Goal: Transaction & Acquisition: Purchase product/service

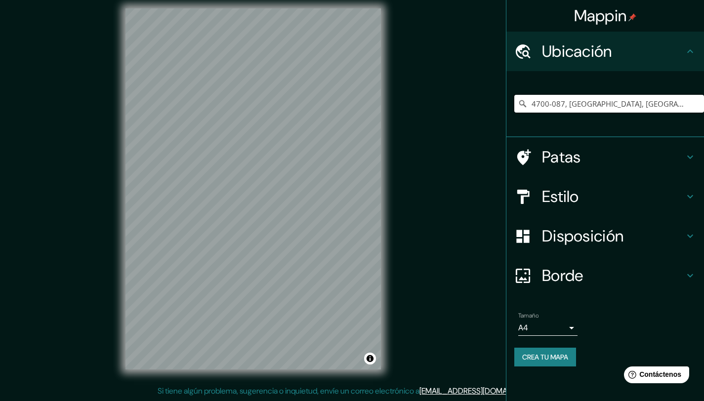
click at [585, 97] on input "4700-087, [GEOGRAPHIC_DATA], [GEOGRAPHIC_DATA], [GEOGRAPHIC_DATA]" at bounding box center [610, 104] width 190 height 18
click at [585, 104] on input "4700-087, [GEOGRAPHIC_DATA], [GEOGRAPHIC_DATA], [GEOGRAPHIC_DATA]" at bounding box center [610, 104] width 190 height 18
click at [586, 105] on input "4700-087, [GEOGRAPHIC_DATA], [GEOGRAPHIC_DATA], [GEOGRAPHIC_DATA]" at bounding box center [610, 104] width 190 height 18
click at [587, 105] on input "4700-087, [GEOGRAPHIC_DATA], [GEOGRAPHIC_DATA], [GEOGRAPHIC_DATA]" at bounding box center [610, 104] width 190 height 18
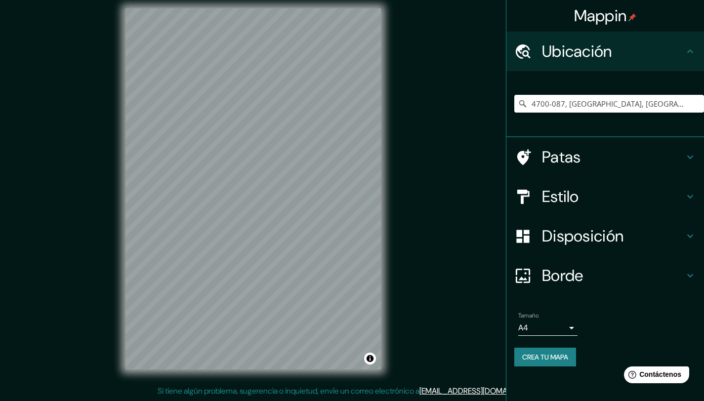
paste input "[GEOGRAPHIC_DATA][PERSON_NAME], [GEOGRAPHIC_DATA]"
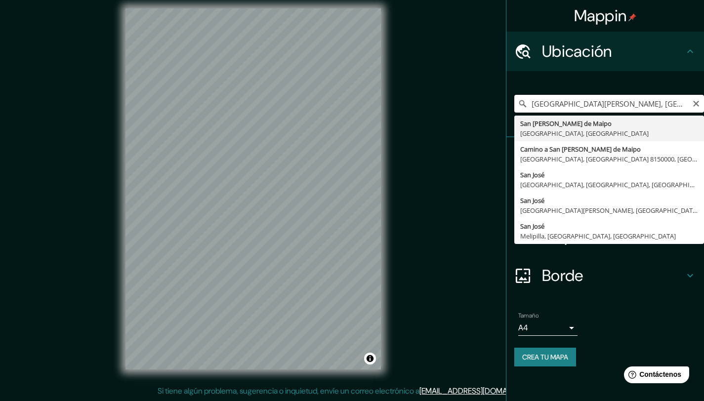
scroll to position [5, 0]
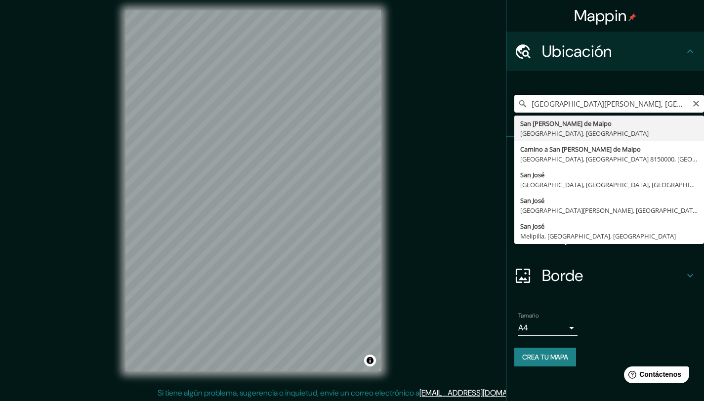
click at [579, 106] on input "San José de Maipo, Región Metropolitana de Santiago, Chile" at bounding box center [610, 104] width 190 height 18
click at [582, 104] on input "San José de Maipo, Región Metropolitana de Santiago, Chile" at bounding box center [610, 104] width 190 height 18
paste input "Cdad. de México 1589, La Pintana, Región Metropolitana"
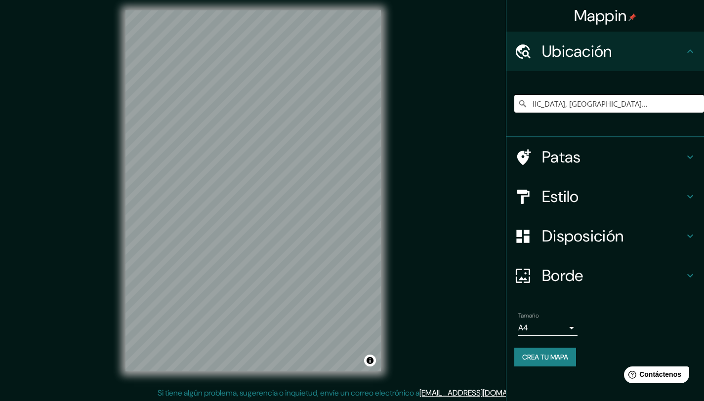
scroll to position [0, 0]
type input "La Pintana, Región Metropolitana de Santiago, Chile"
click at [423, 145] on div "Mappin Ubicación La Pintana, Región Metropolitana de Santiago, Chile La Pintana…" at bounding box center [352, 199] width 704 height 409
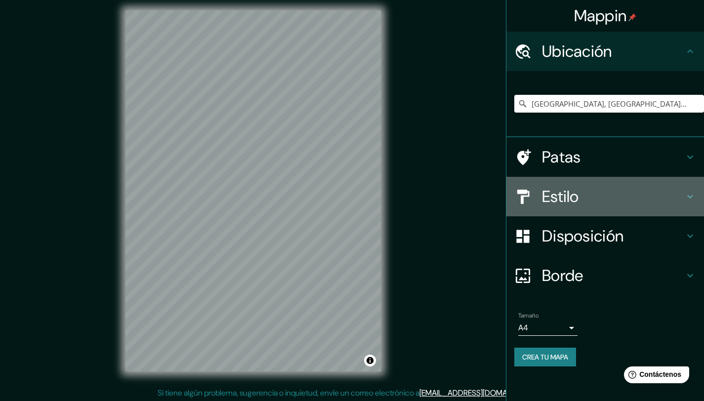
drag, startPoint x: 586, startPoint y: 206, endPoint x: 609, endPoint y: 264, distance: 62.9
click at [587, 206] on h4 "Estilo" at bounding box center [613, 197] width 142 height 20
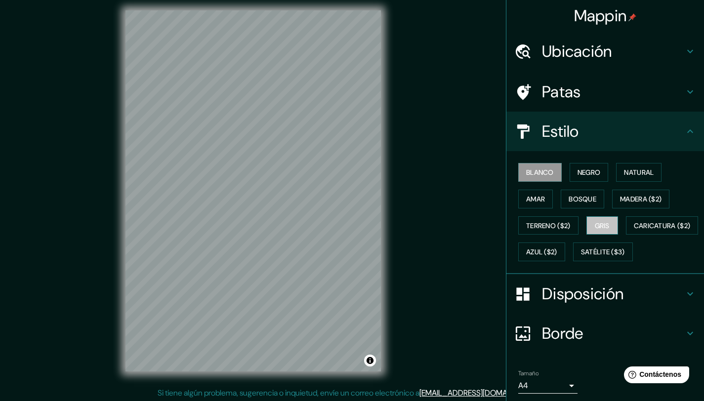
click at [595, 227] on font "Gris" at bounding box center [602, 225] width 15 height 9
click at [574, 305] on font "Disposición" at bounding box center [583, 294] width 82 height 21
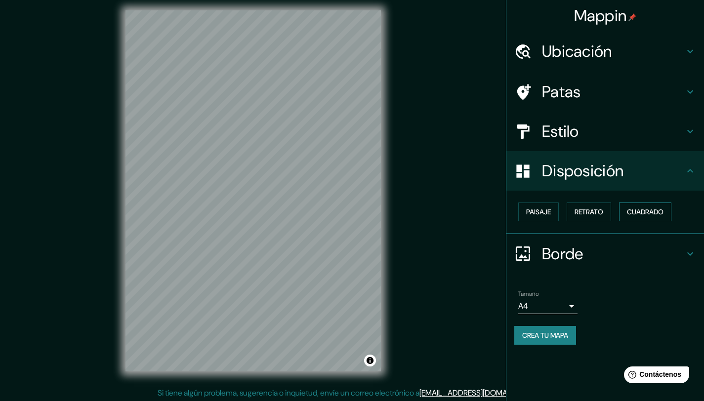
click at [650, 206] on font "Cuadrado" at bounding box center [645, 212] width 37 height 13
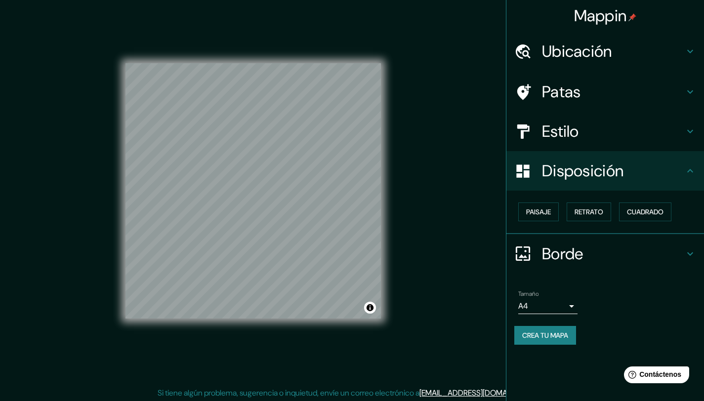
click at [565, 331] on font "Crea tu mapa" at bounding box center [546, 335] width 46 height 9
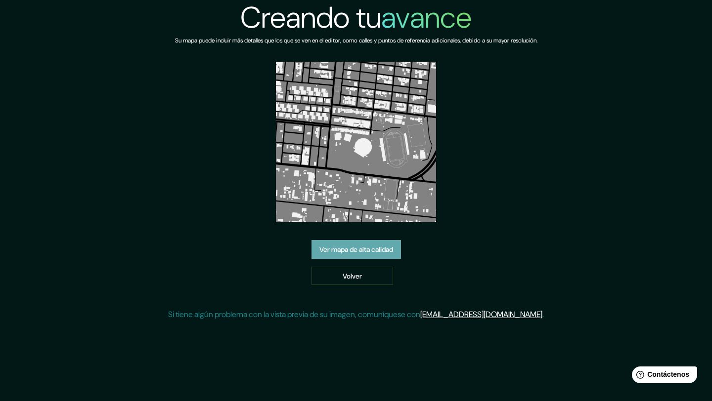
click at [385, 251] on font "Ver mapa de alta calidad" at bounding box center [356, 249] width 74 height 9
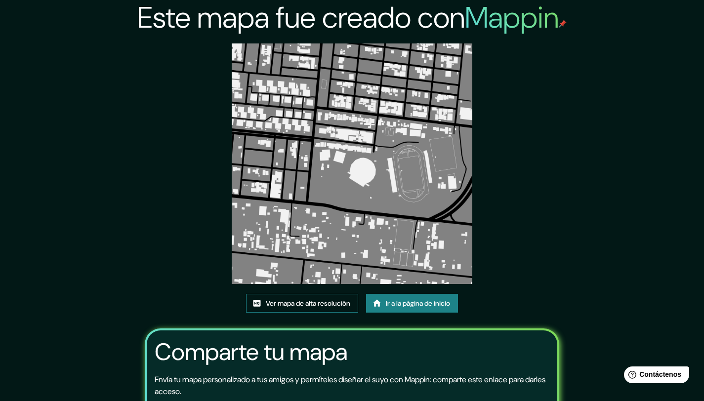
click at [314, 304] on font "Ver mapa de alta resolución" at bounding box center [308, 303] width 85 height 9
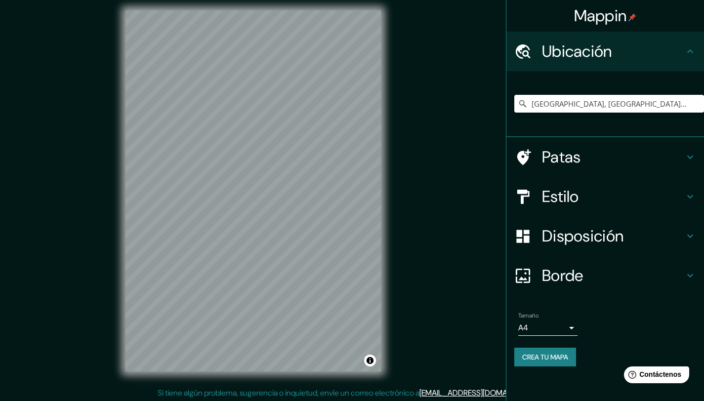
click at [574, 106] on input "[GEOGRAPHIC_DATA], [GEOGRAPHIC_DATA], [GEOGRAPHIC_DATA]" at bounding box center [610, 104] width 190 height 18
click at [574, 106] on input "La Pintana, Región Metropolitana de Santiago, Chile" at bounding box center [610, 104] width 190 height 18
paste input "Ortúzar 1730, Melipilla, Región Metropolitana"
type input "Ortúzar 1730, Melipilla, Región Metropolitana de Santiago 9580000, Chile"
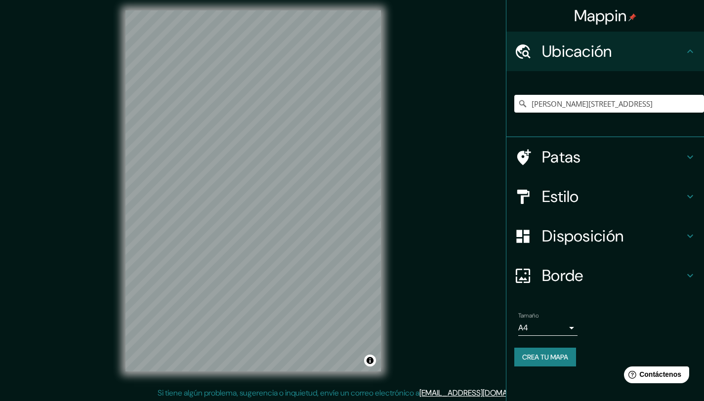
click at [577, 192] on font "Estilo" at bounding box center [560, 196] width 37 height 21
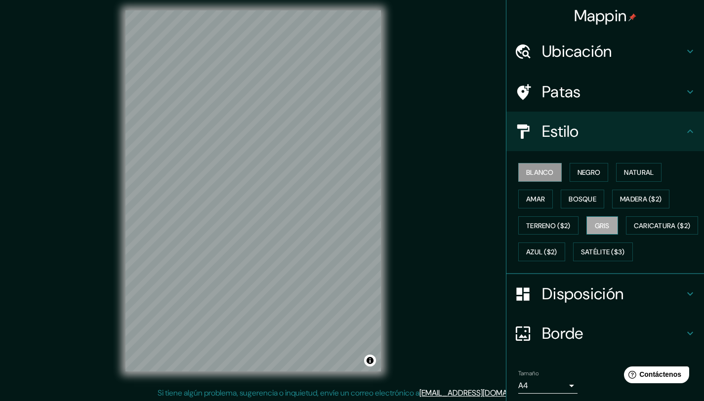
click at [606, 220] on button "Gris" at bounding box center [603, 226] width 32 height 19
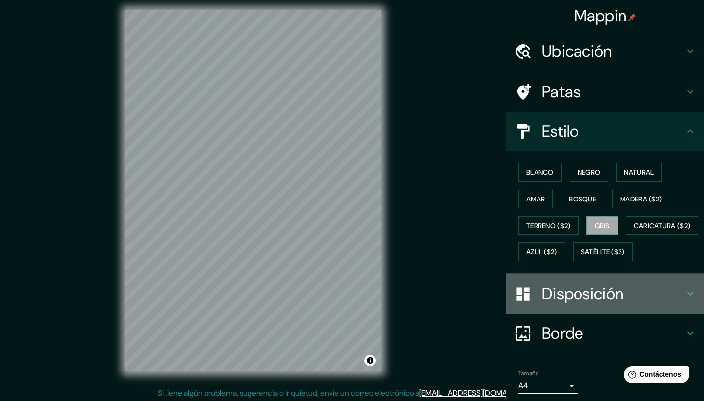
click at [571, 305] on font "Disposición" at bounding box center [583, 294] width 82 height 21
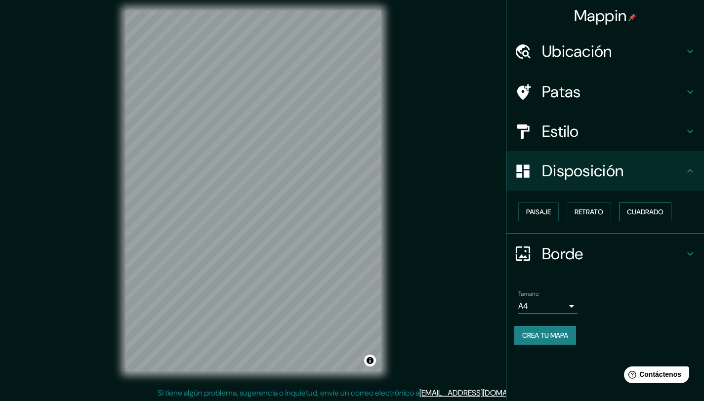
click at [637, 212] on font "Cuadrado" at bounding box center [645, 212] width 37 height 9
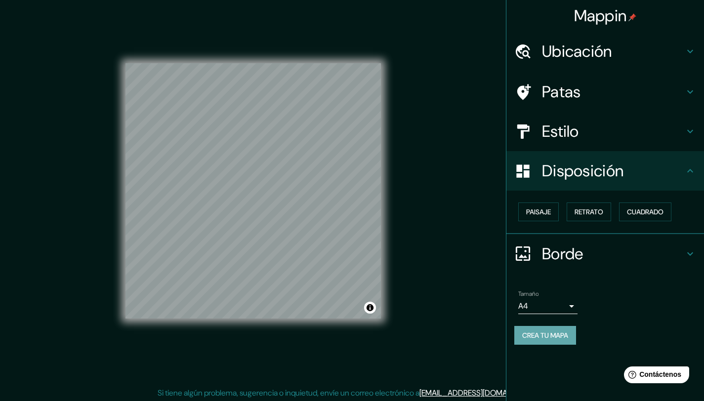
click at [547, 333] on font "Crea tu mapa" at bounding box center [546, 335] width 46 height 9
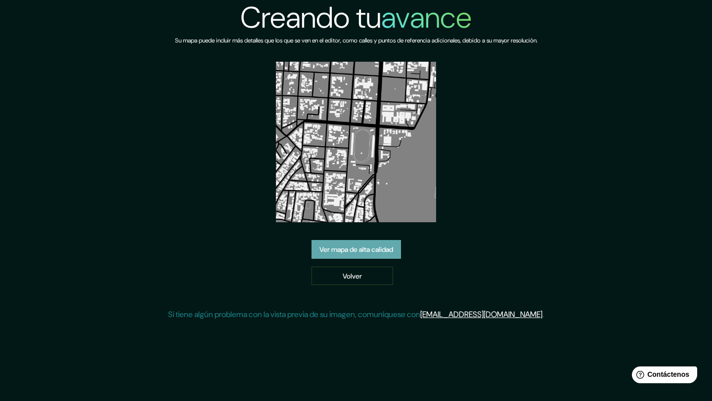
click at [370, 254] on font "Ver mapa de alta calidad" at bounding box center [356, 249] width 74 height 9
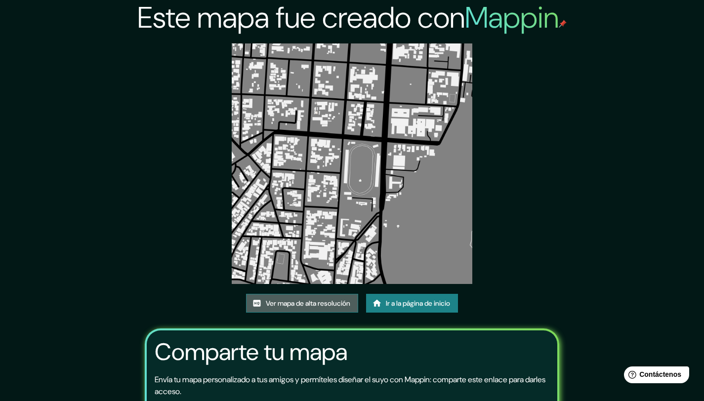
click at [308, 305] on font "Ver mapa de alta resolución" at bounding box center [308, 303] width 85 height 9
